Goal: Check status: Check status

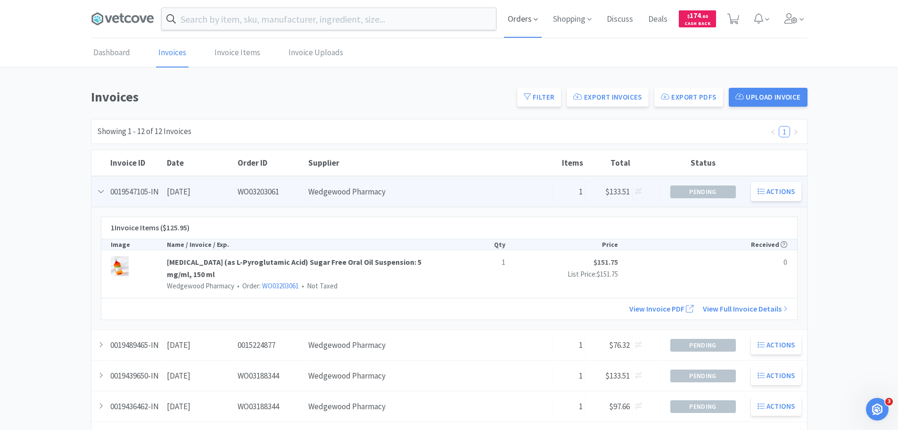
drag, startPoint x: 516, startPoint y: 23, endPoint x: 520, endPoint y: 30, distance: 7.4
click at [516, 23] on span "Orders" at bounding box center [523, 19] width 38 height 38
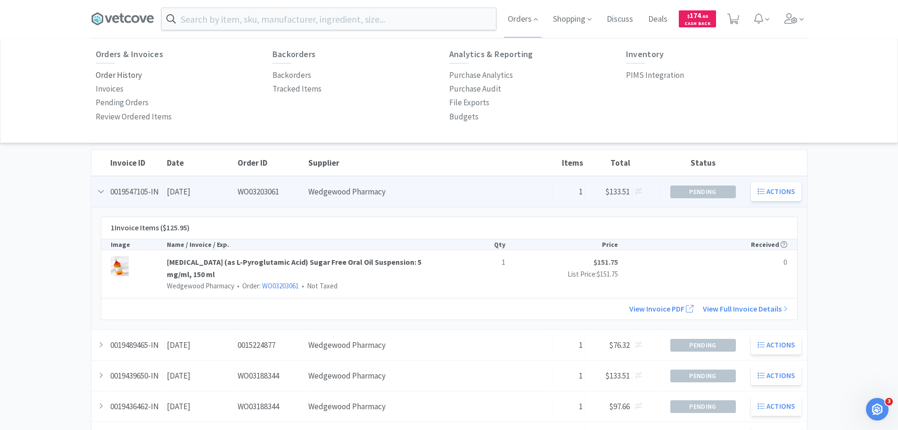
click at [110, 77] on p "Order History" at bounding box center [119, 75] width 46 height 13
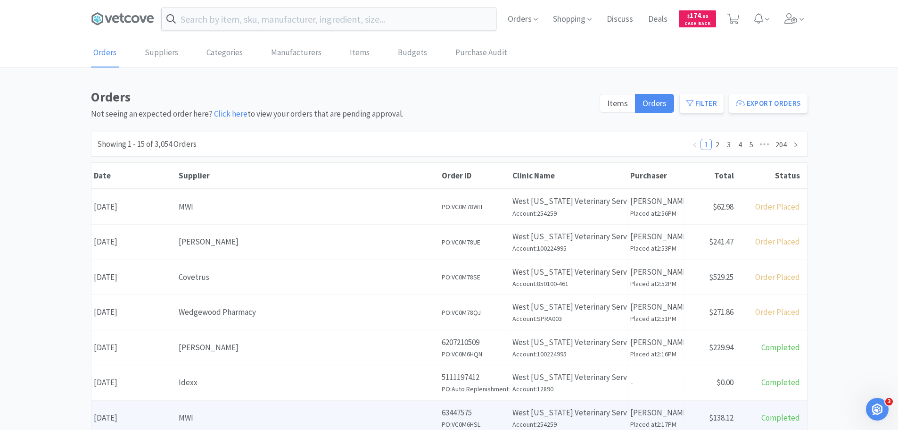
click at [261, 408] on div "Supplier MWI" at bounding box center [307, 417] width 263 height 24
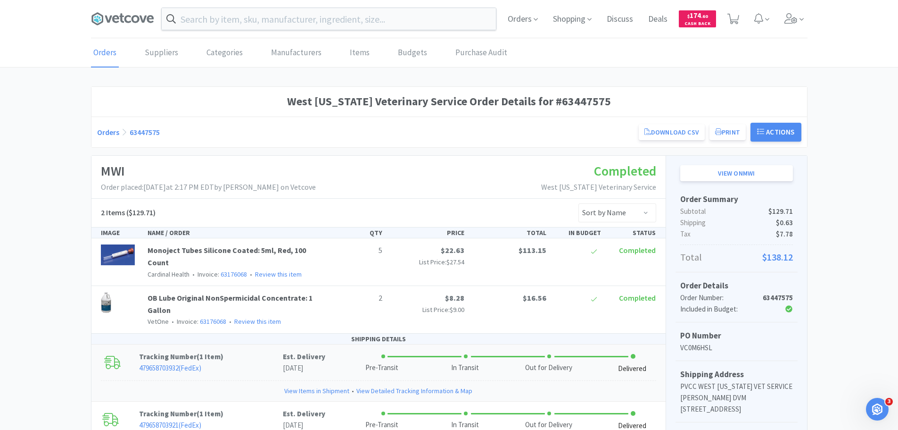
click at [401, 385] on link "View Detailed Tracking Information & Map" at bounding box center [414, 390] width 116 height 10
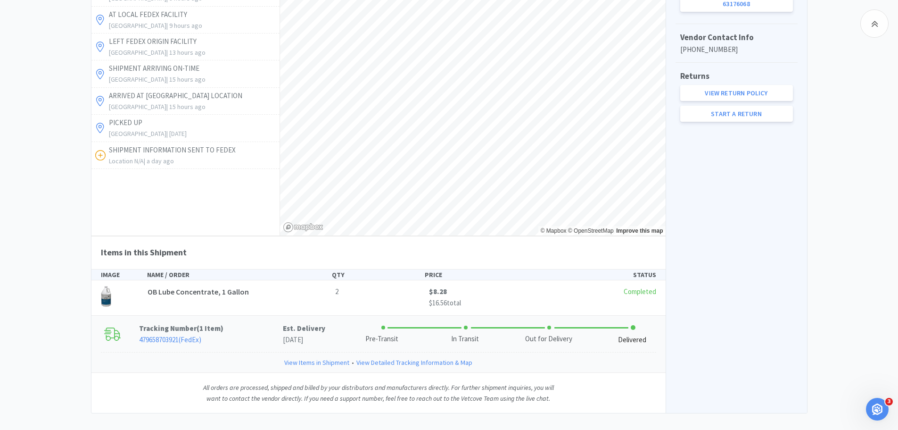
scroll to position [450, 0]
click at [372, 356] on link "View Detailed Tracking Information & Map" at bounding box center [414, 361] width 116 height 10
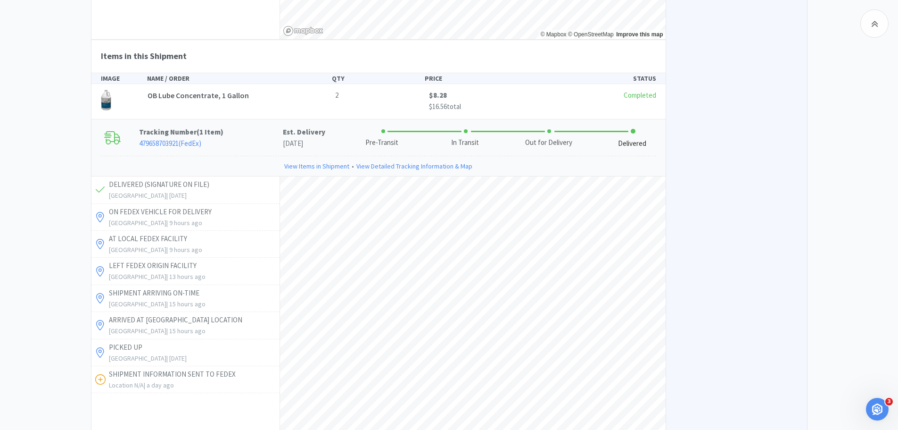
scroll to position [577, 0]
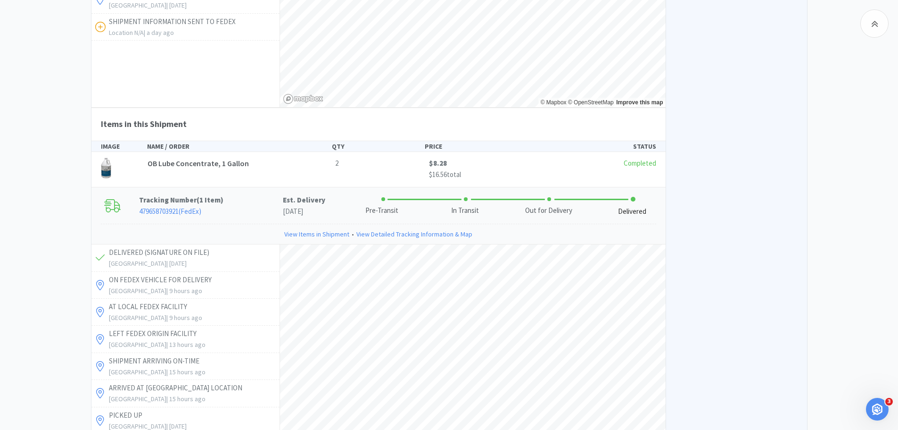
click at [185, 207] on link "479658703921 ( FedEx )" at bounding box center [170, 211] width 62 height 9
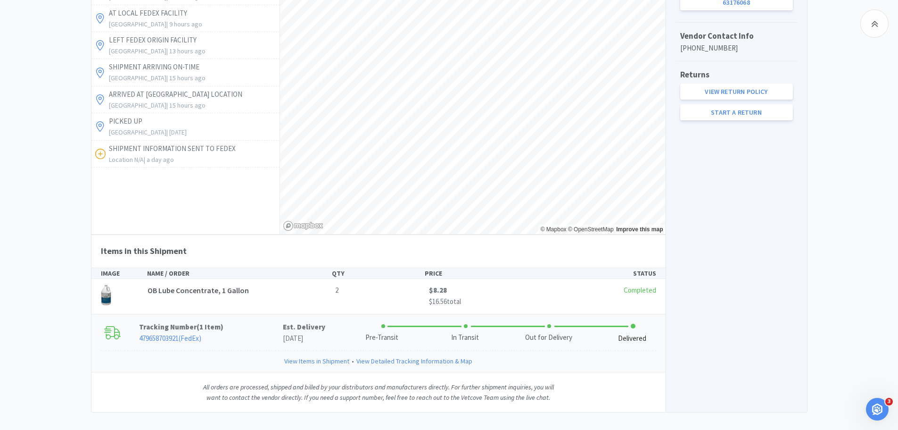
scroll to position [450, 0]
click at [193, 334] on link "479658703921 ( FedEx )" at bounding box center [170, 338] width 62 height 9
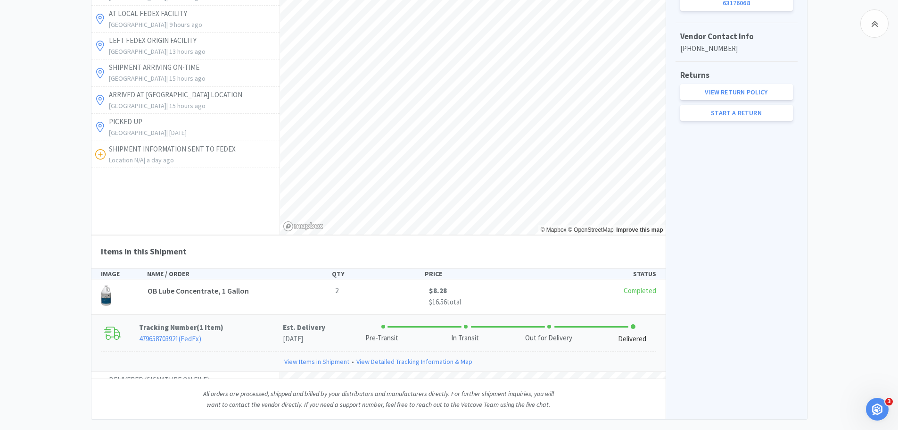
scroll to position [577, 0]
